Goal: Task Accomplishment & Management: Use online tool/utility

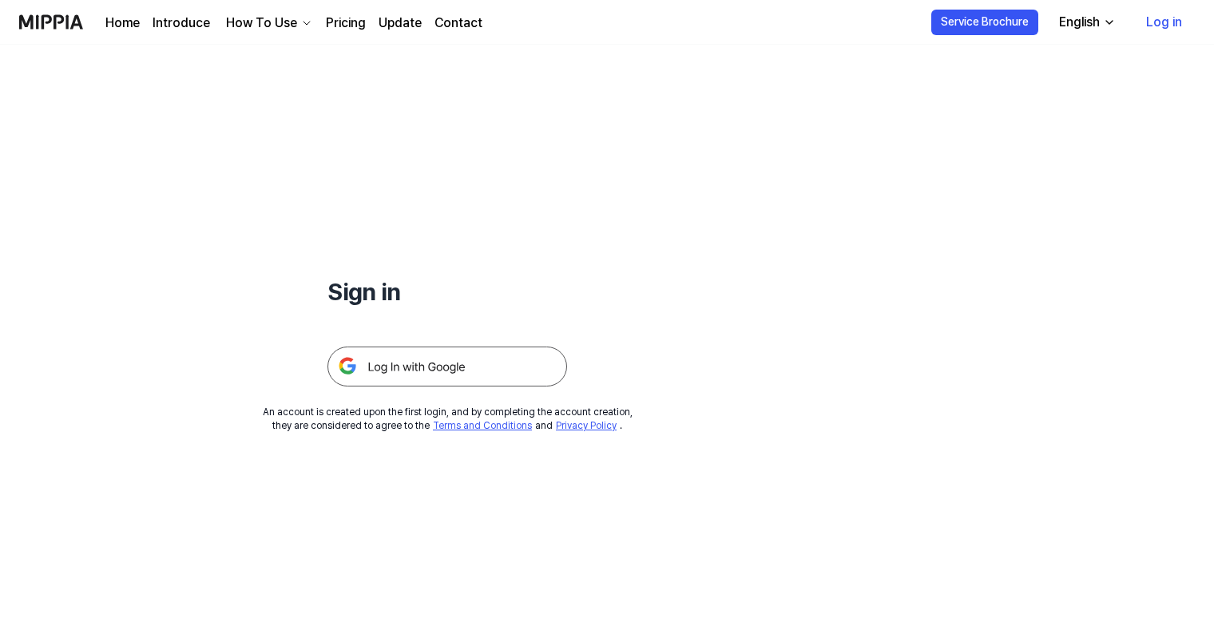
click at [390, 367] on img at bounding box center [447, 367] width 240 height 40
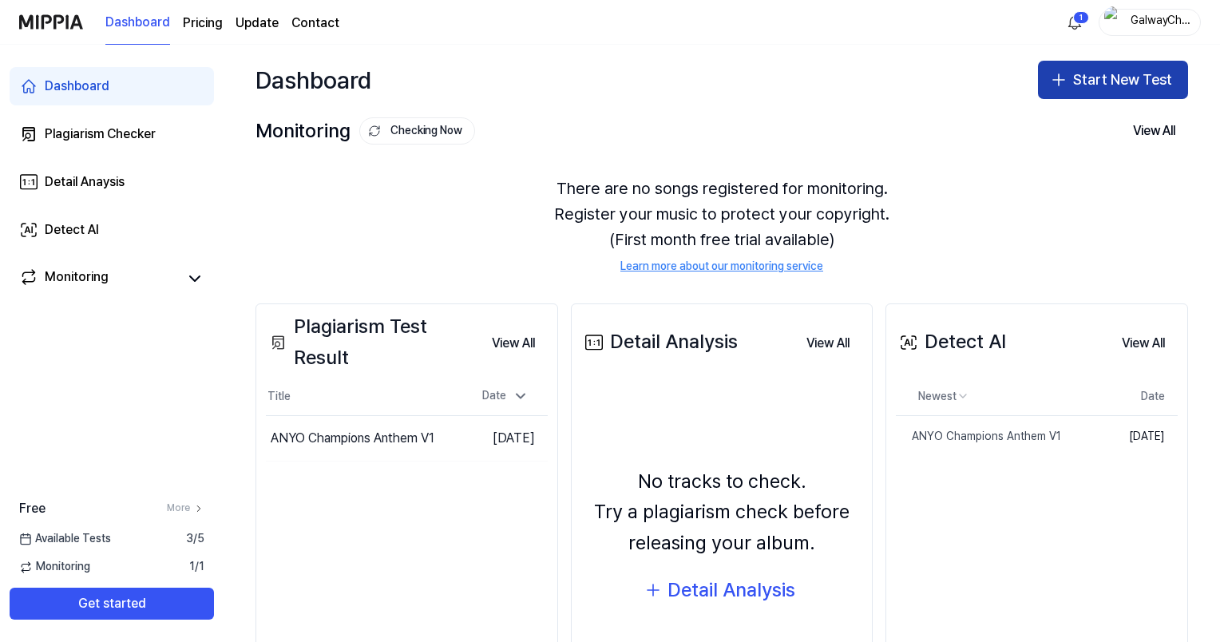
click at [1070, 96] on button "Start New Test" at bounding box center [1113, 80] width 150 height 38
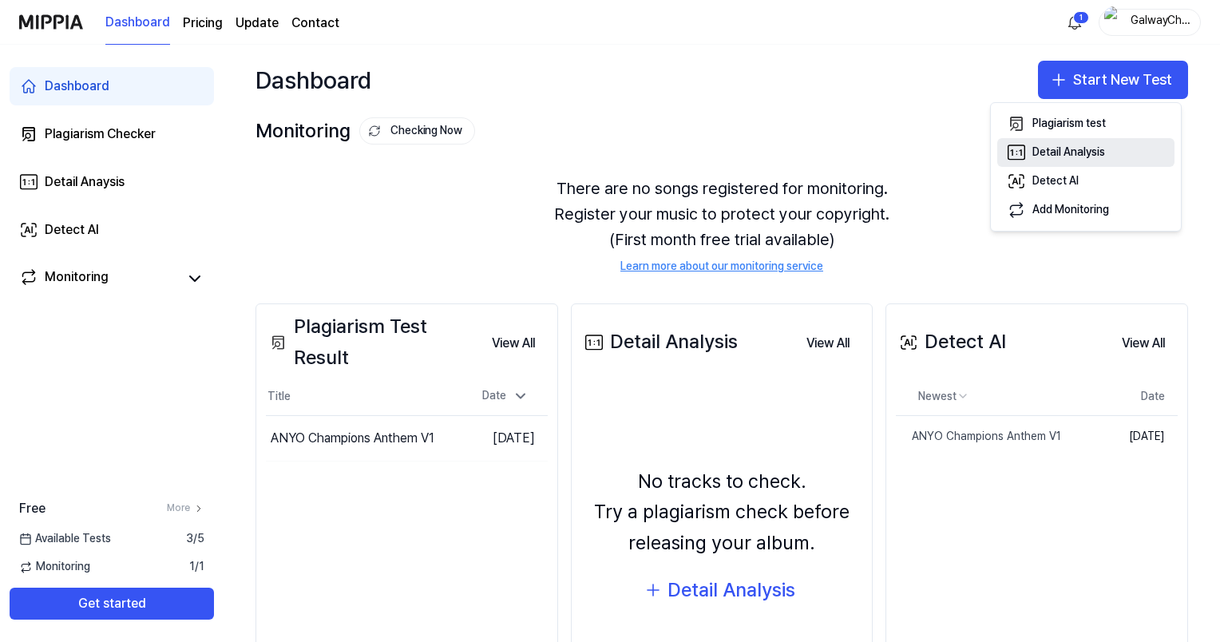
click at [1061, 147] on div "Detail Analysis" at bounding box center [1069, 153] width 73 height 16
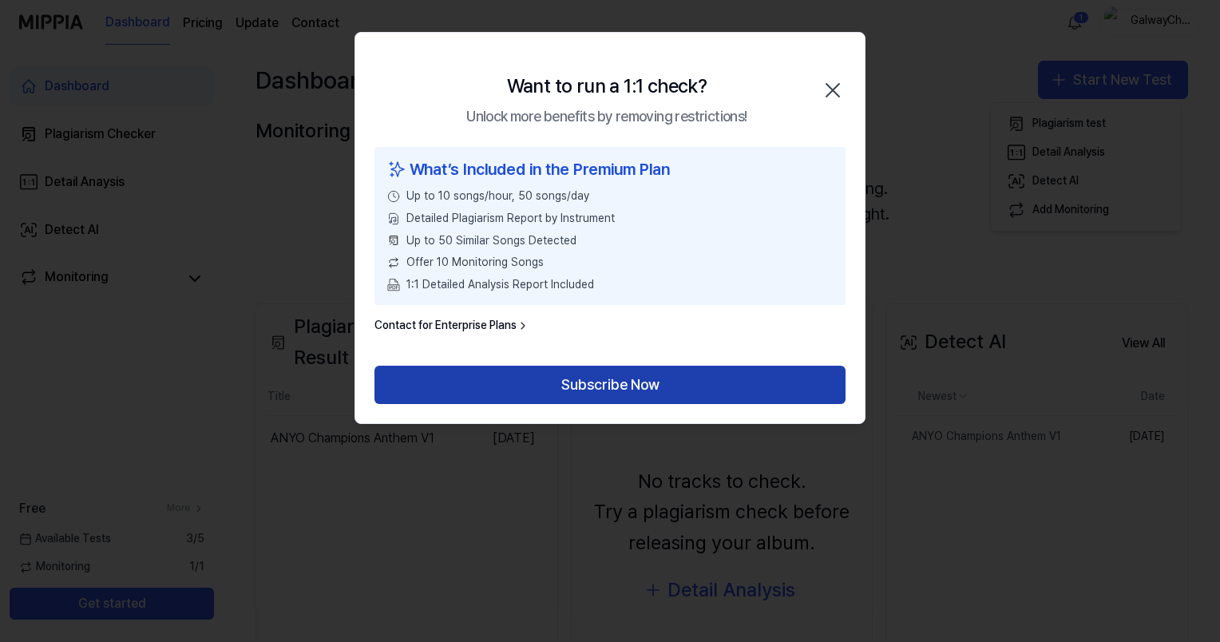
click at [557, 380] on button "Subscribe Now" at bounding box center [610, 385] width 471 height 38
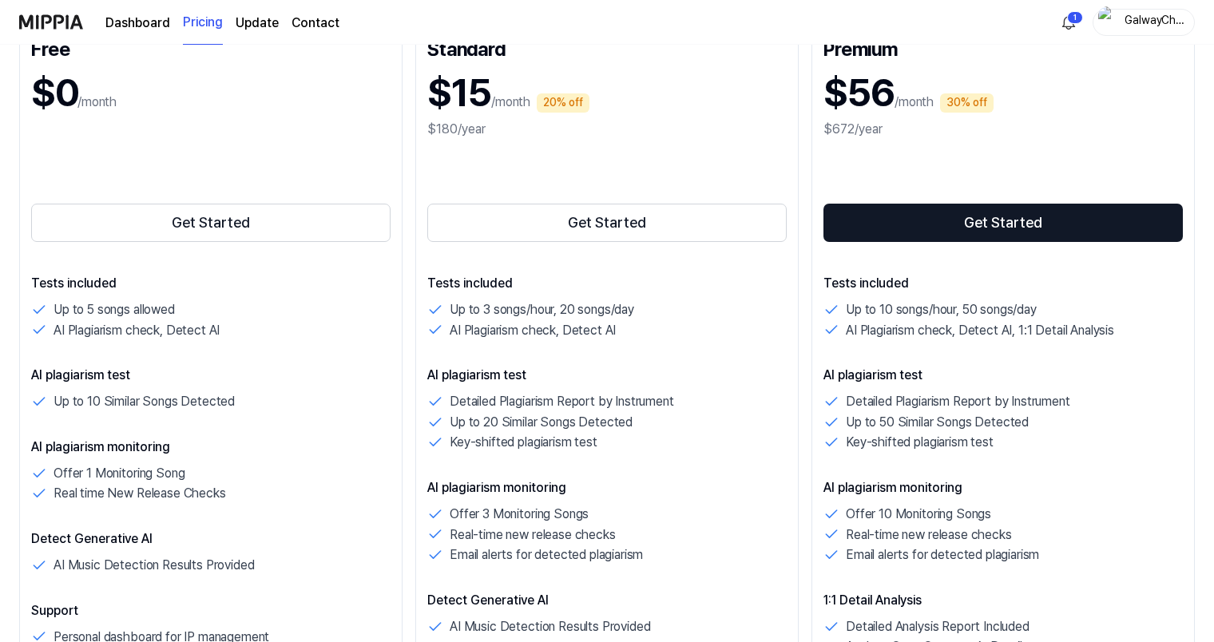
scroll to position [319, 0]
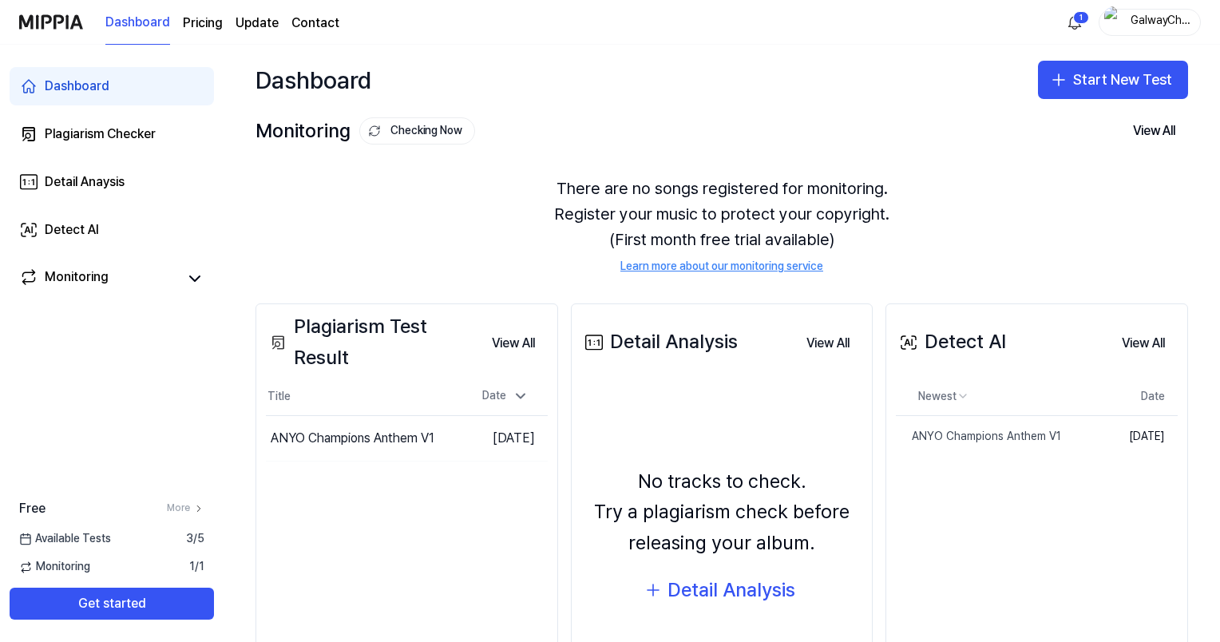
click at [83, 208] on div "Dashboard Plagiarism Checker Detail Anaysis Detect AI Monitoring" at bounding box center [112, 182] width 224 height 275
click at [81, 224] on div "Detect AI" at bounding box center [72, 229] width 54 height 19
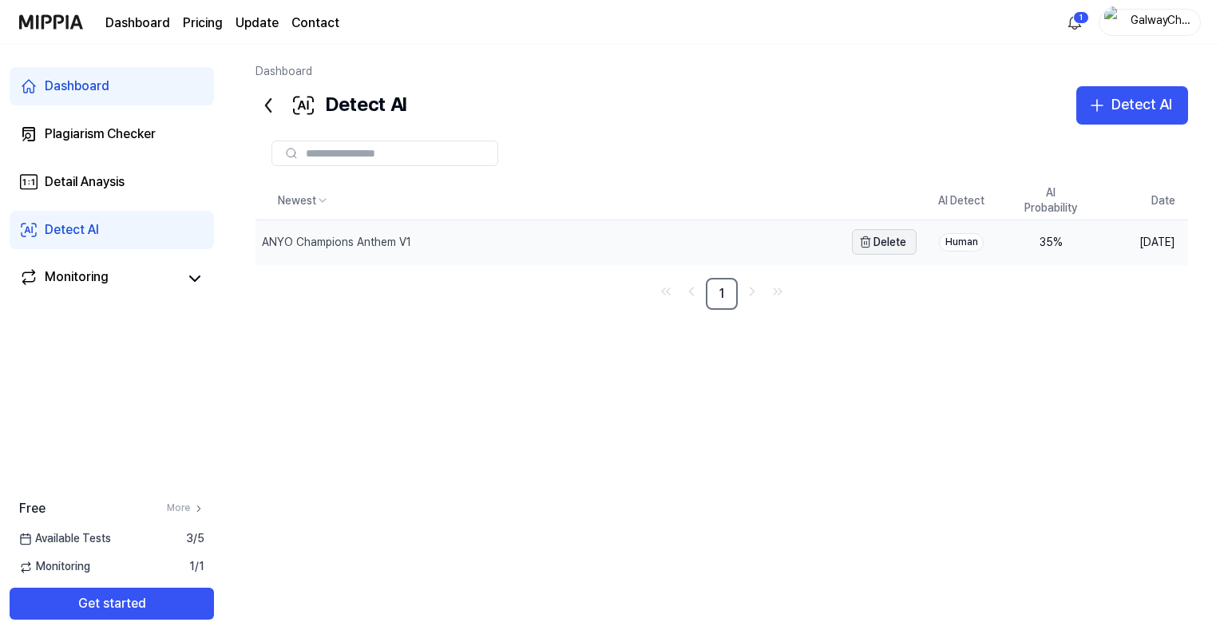
click at [883, 243] on button "Delete" at bounding box center [884, 242] width 65 height 26
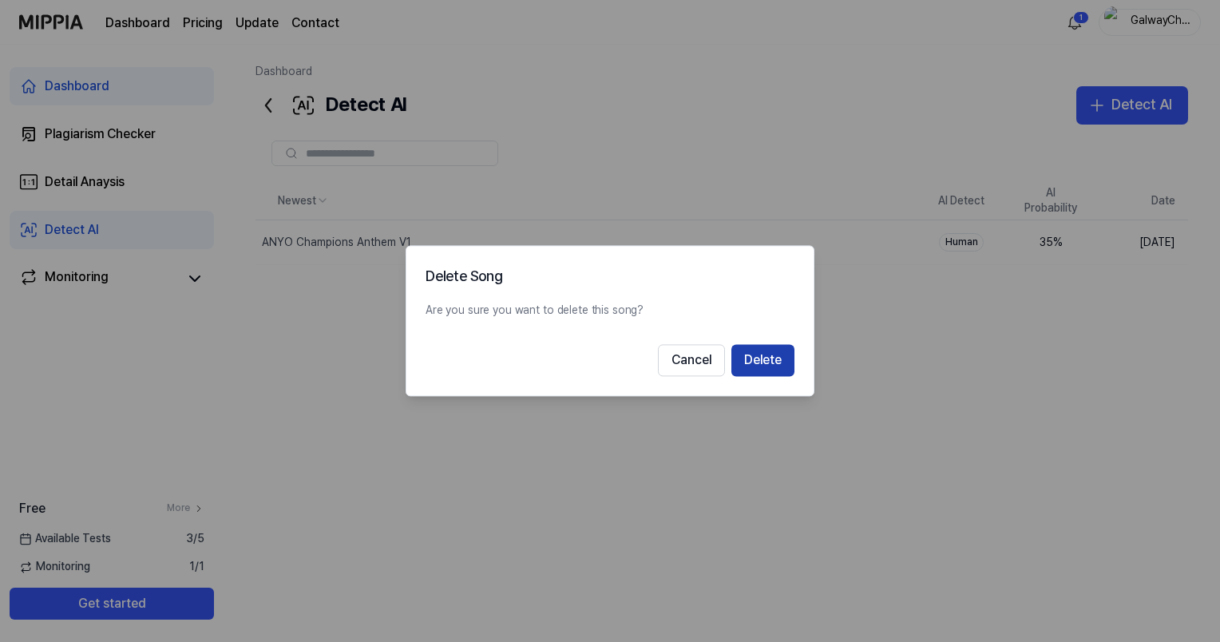
click at [786, 349] on button "Delete" at bounding box center [763, 361] width 63 height 32
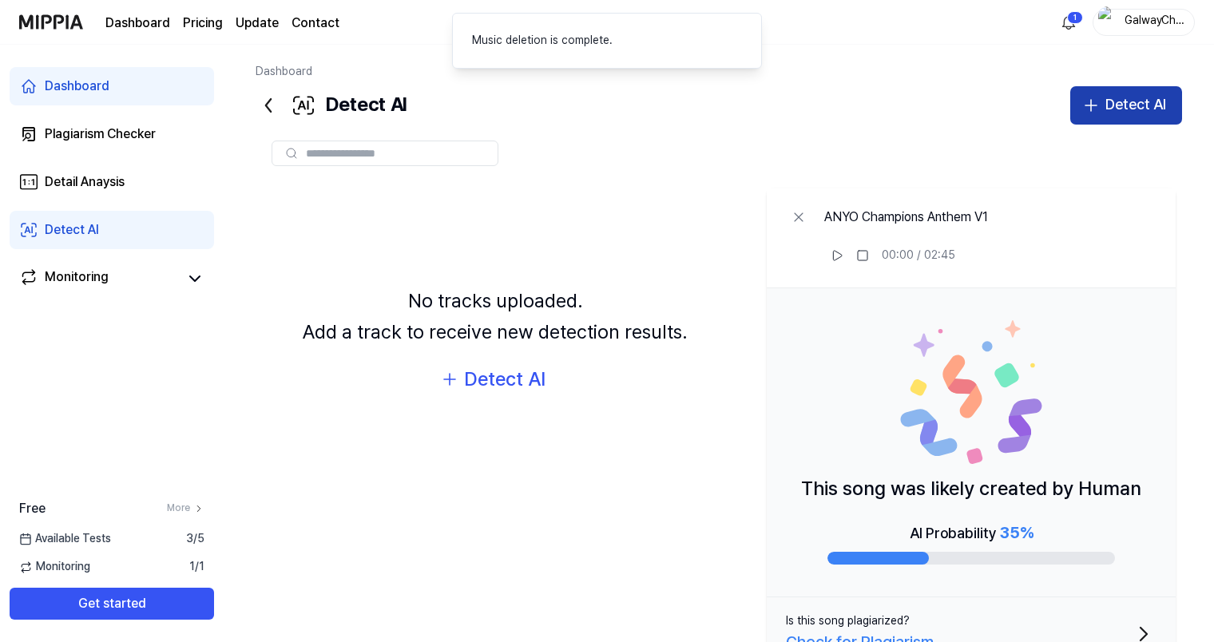
click at [1126, 115] on div "Detect AI" at bounding box center [1135, 104] width 61 height 23
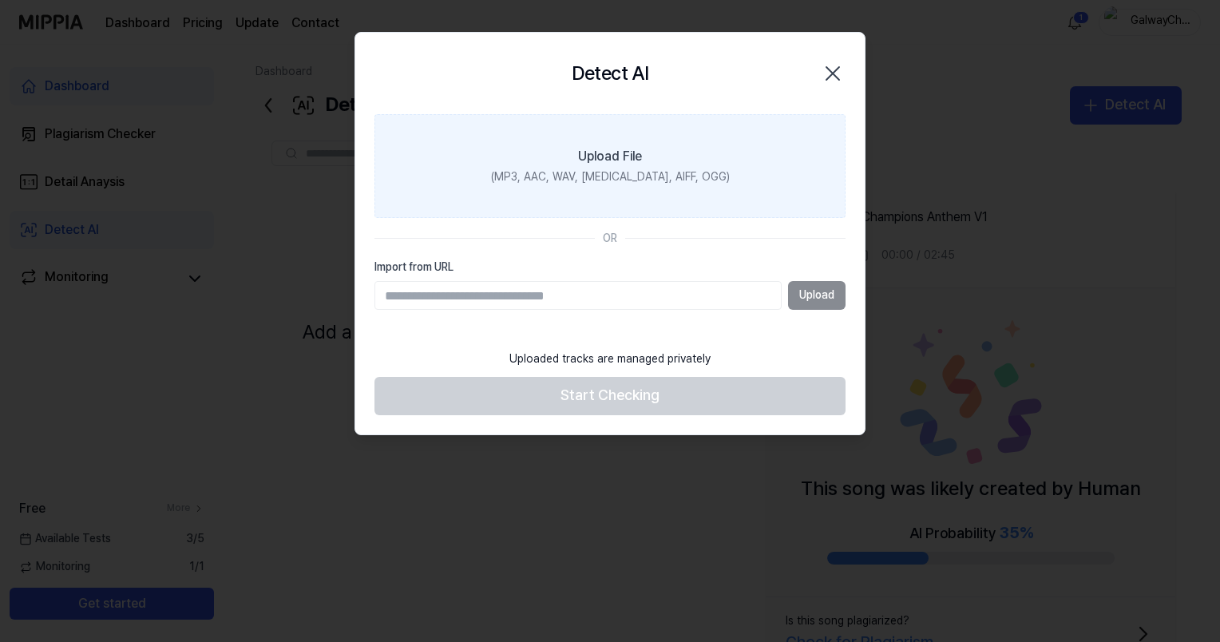
click at [621, 171] on div "(MP3, AAC, WAV, [MEDICAL_DATA], AIFF, OGG)" at bounding box center [610, 178] width 239 height 16
click at [0, 0] on input "Upload File (MP3, AAC, WAV, [MEDICAL_DATA], AIFF, OGG)" at bounding box center [0, 0] width 0 height 0
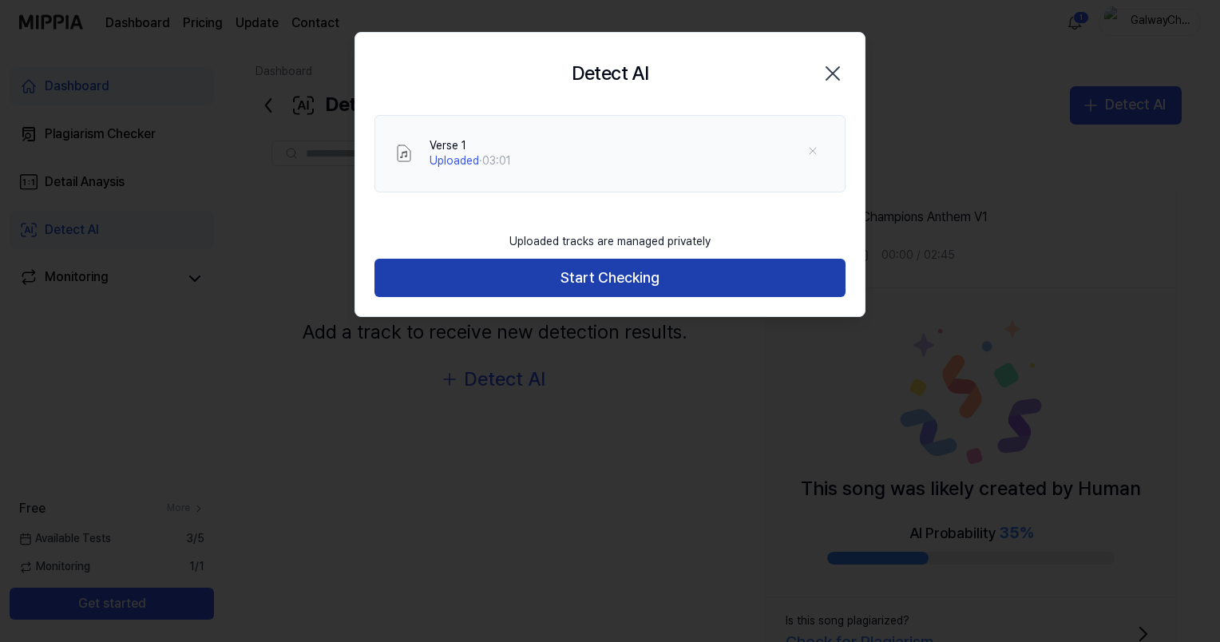
click at [621, 284] on button "Start Checking" at bounding box center [610, 278] width 471 height 38
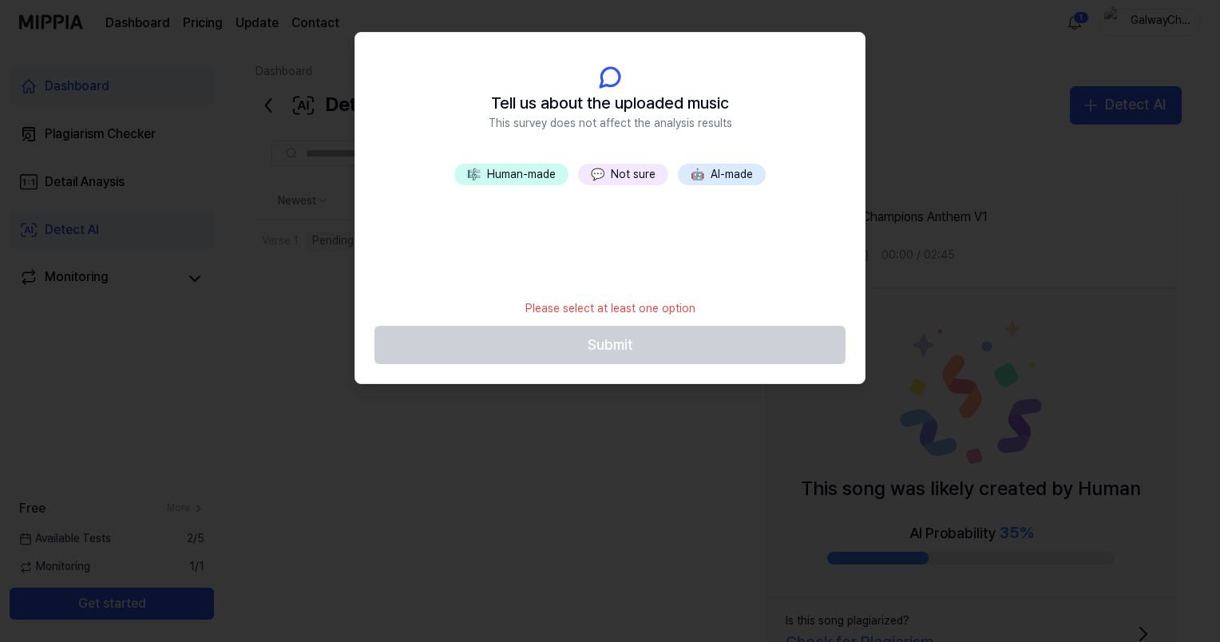
click at [623, 176] on button "💬 Not sure" at bounding box center [623, 175] width 90 height 22
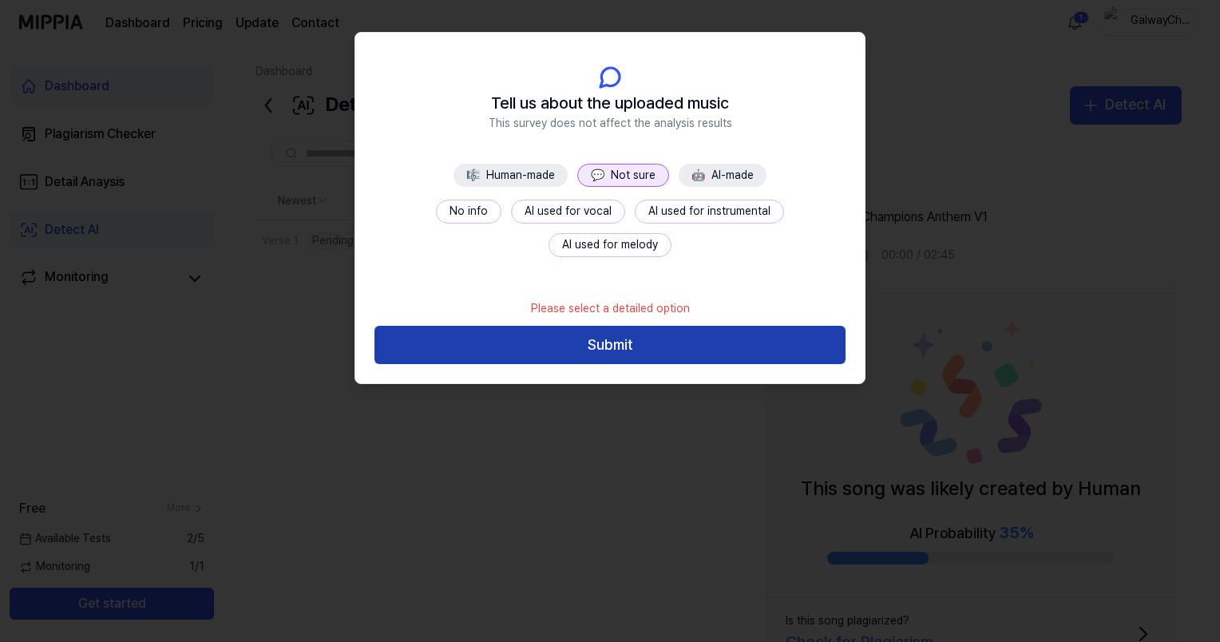
click at [639, 342] on button "Submit" at bounding box center [610, 345] width 471 height 38
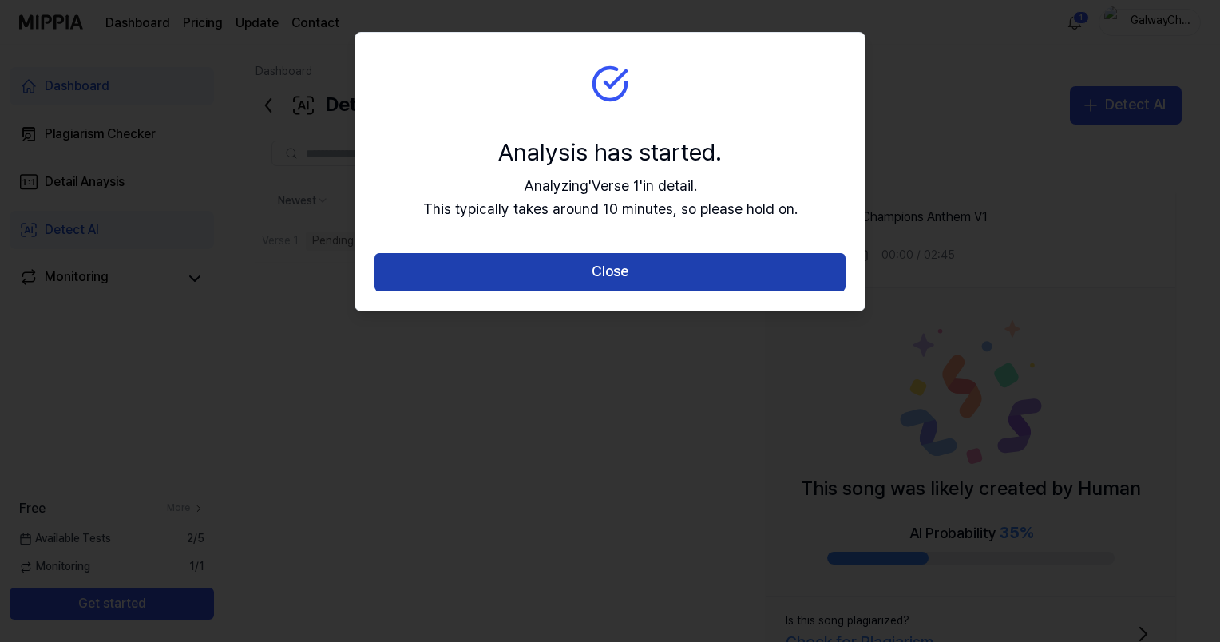
click at [600, 264] on button "Close" at bounding box center [610, 272] width 471 height 38
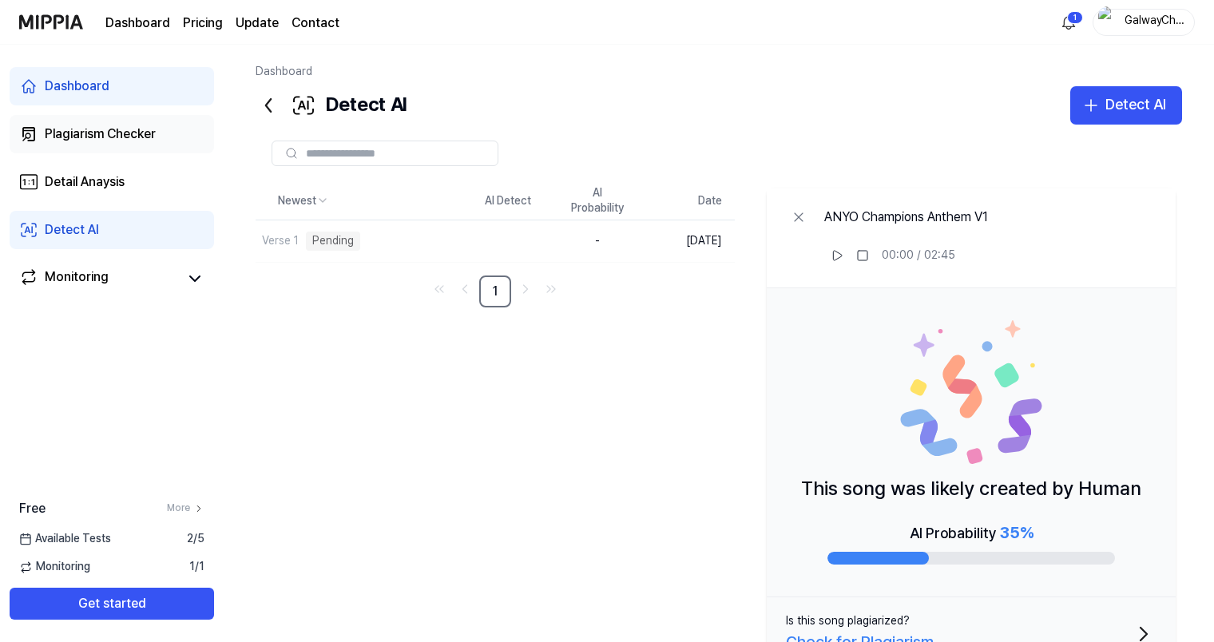
click at [99, 122] on link "Plagiarism Checker" at bounding box center [112, 134] width 204 height 38
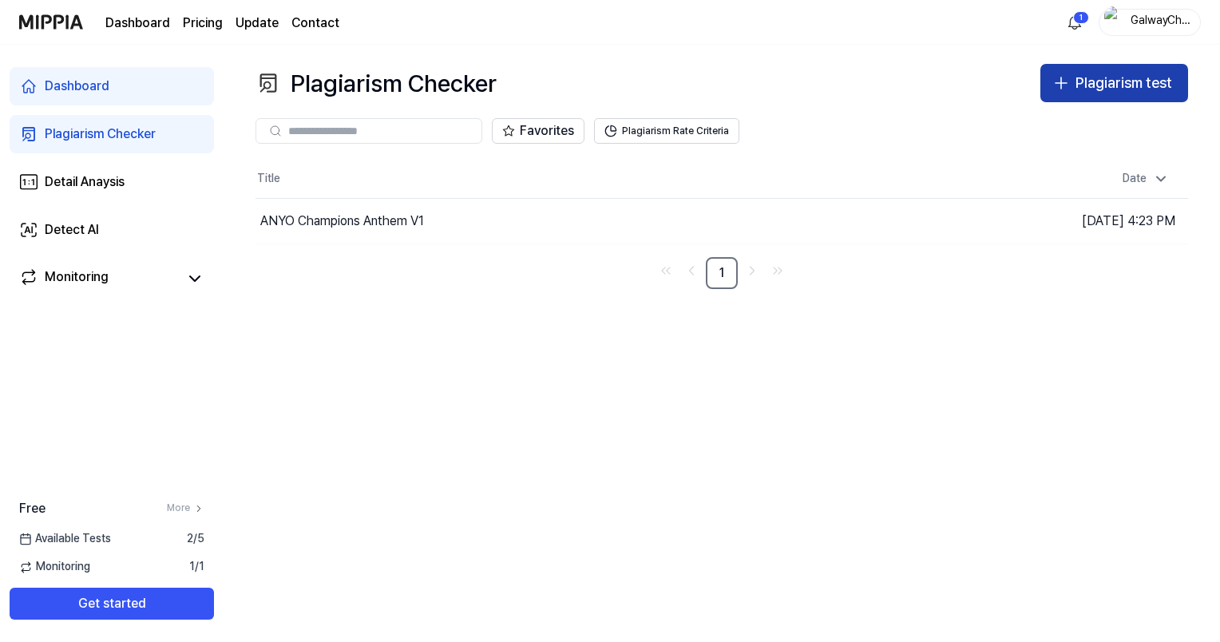
click at [1067, 93] on button "Plagiarism test" at bounding box center [1115, 83] width 148 height 38
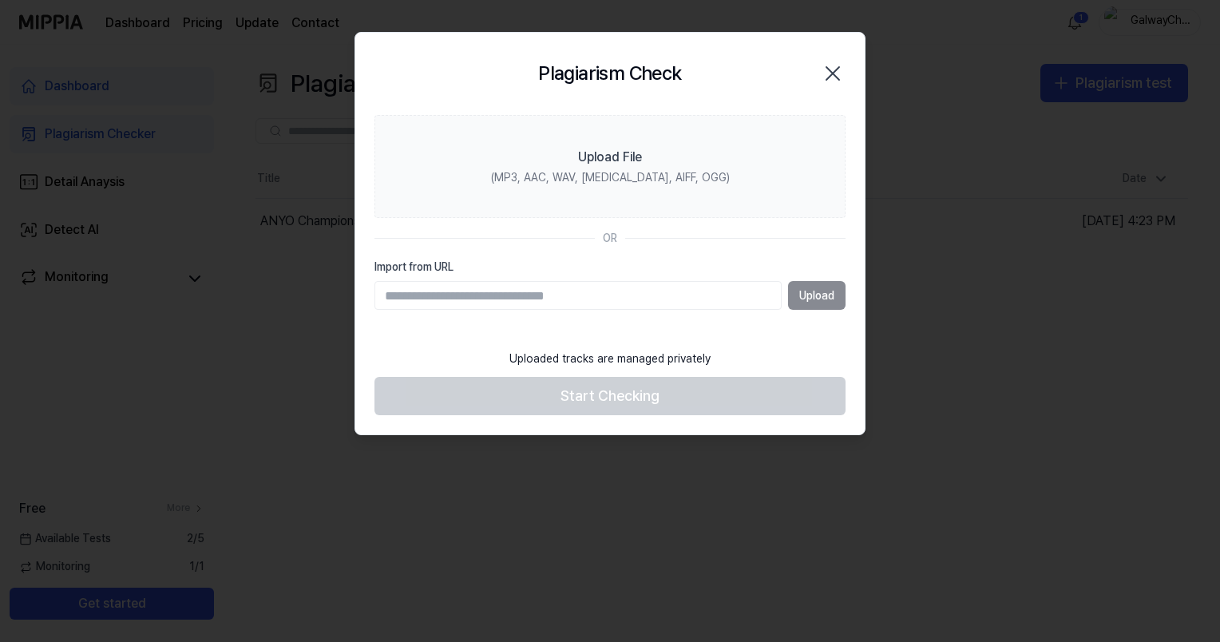
click at [834, 60] on div "Plagiarism Check Close" at bounding box center [610, 73] width 471 height 43
click at [839, 67] on icon "button" at bounding box center [833, 73] width 13 height 13
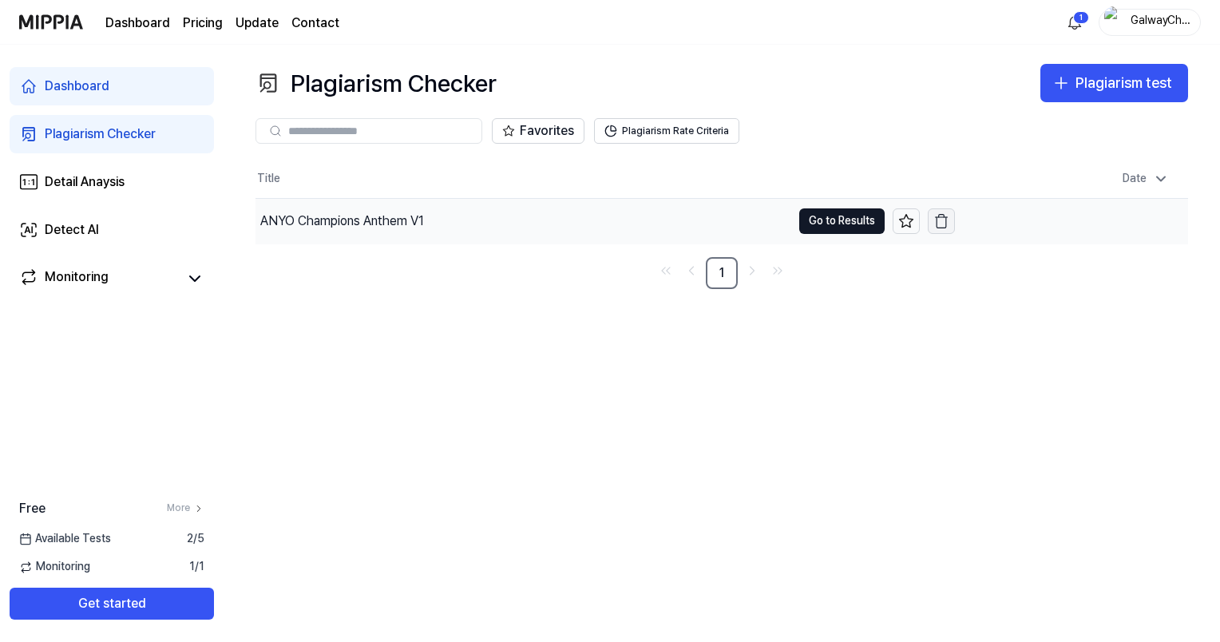
click at [943, 221] on icon "button" at bounding box center [942, 221] width 16 height 16
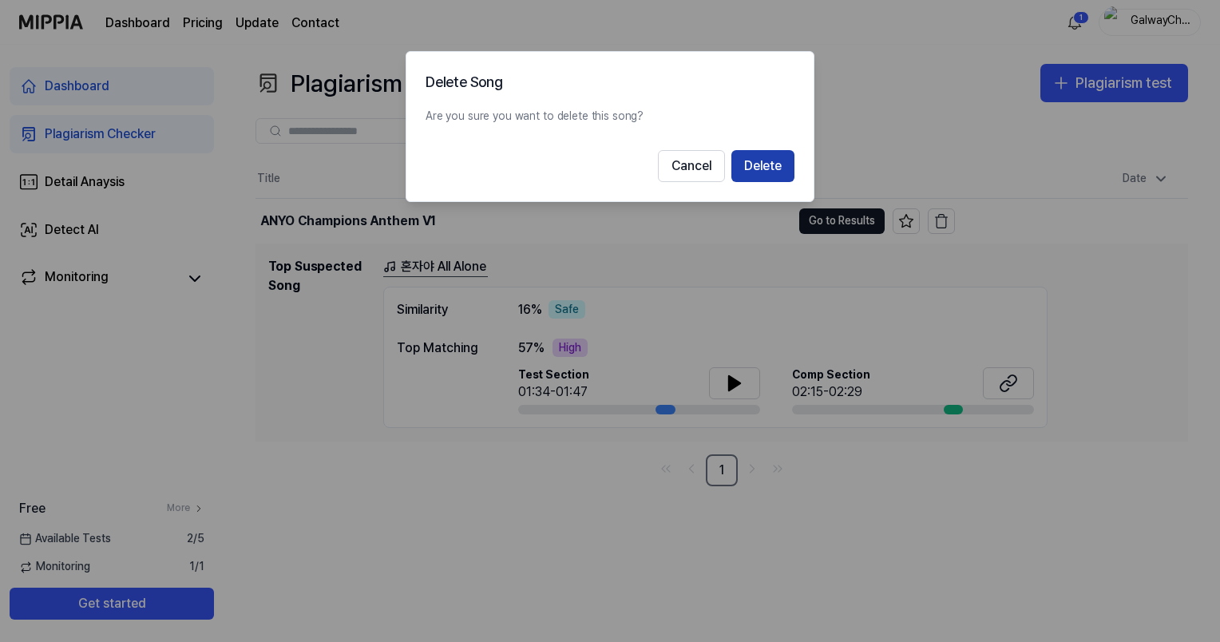
click at [763, 169] on button "Delete" at bounding box center [763, 166] width 63 height 32
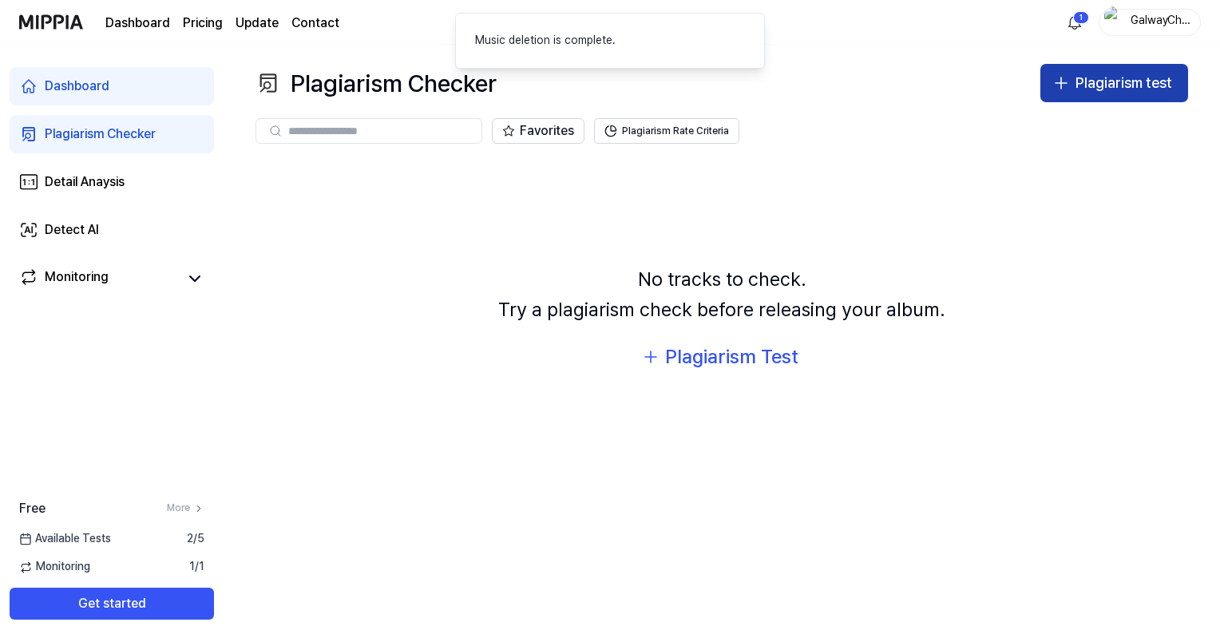
click at [1112, 77] on div "Plagiarism test" at bounding box center [1124, 83] width 97 height 23
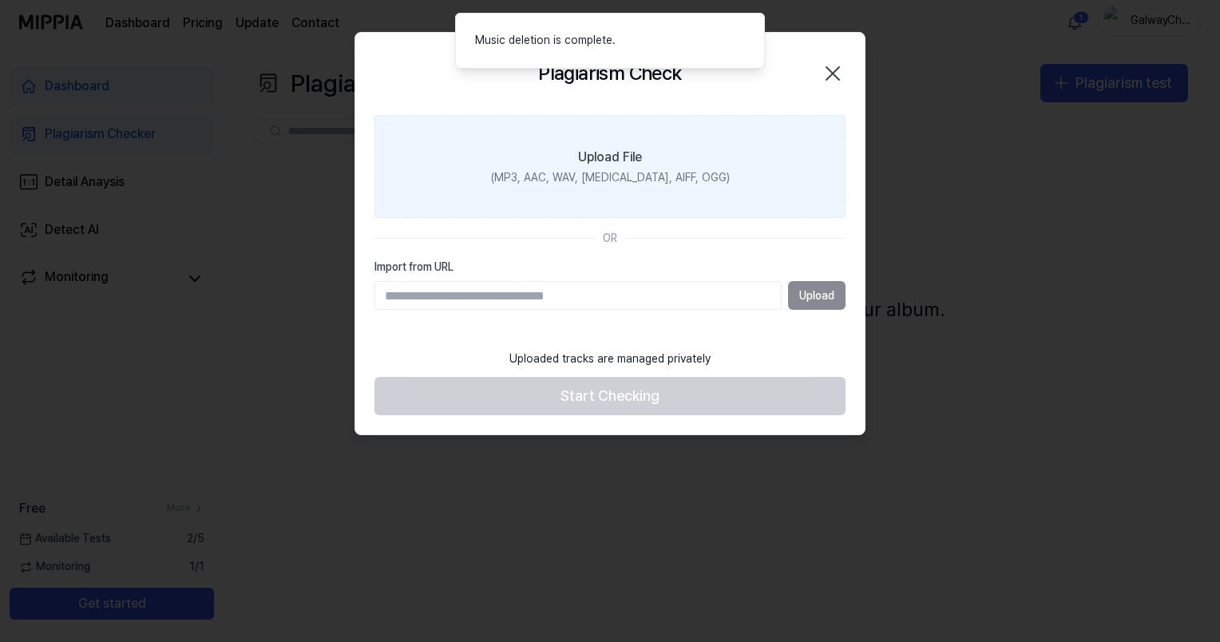
click at [684, 188] on label "Upload File (MP3, AAC, WAV, FLAC, AIFF, OGG)" at bounding box center [610, 167] width 471 height 104
click at [0, 0] on input "Upload File (MP3, AAC, WAV, FLAC, AIFF, OGG)" at bounding box center [0, 0] width 0 height 0
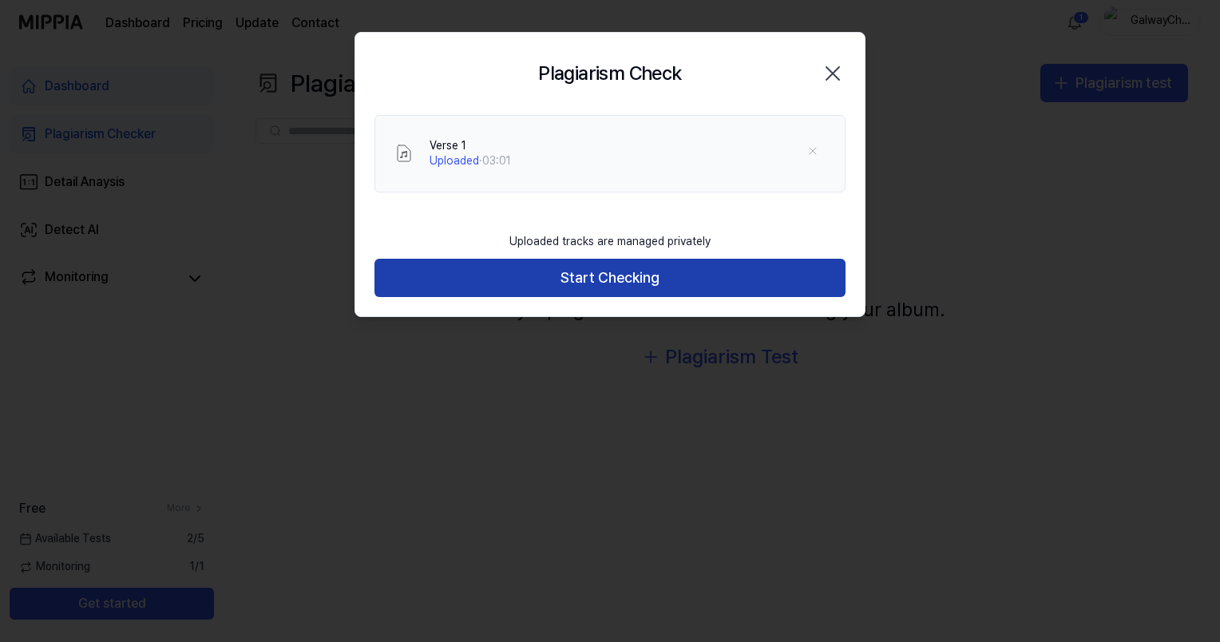
click at [648, 273] on button "Start Checking" at bounding box center [610, 278] width 471 height 38
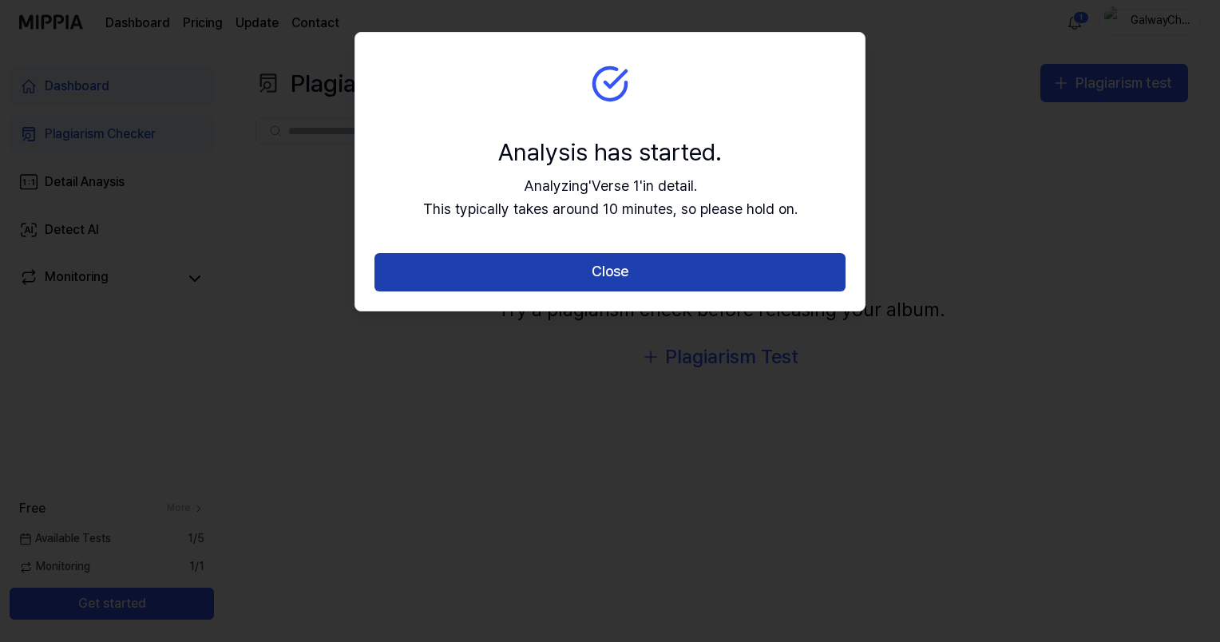
click at [761, 268] on button "Close" at bounding box center [610, 272] width 471 height 38
